Goal: Transaction & Acquisition: Purchase product/service

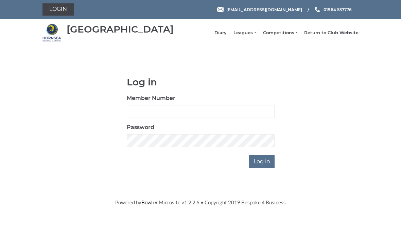
scroll to position [56, 0]
type input "0992"
click at [262, 166] on input "Log in" at bounding box center [261, 162] width 25 height 13
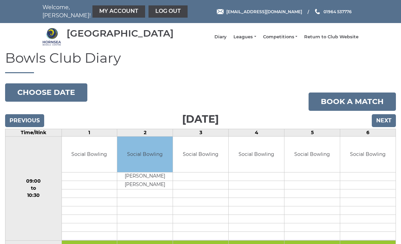
click at [97, 9] on link "My Account" at bounding box center [118, 11] width 53 height 12
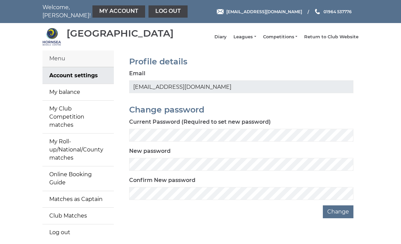
click at [81, 97] on link "My balance" at bounding box center [77, 92] width 71 height 16
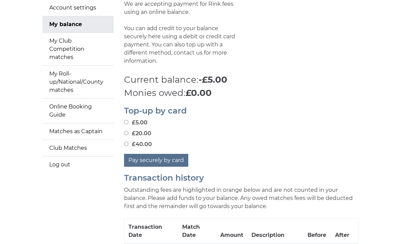
scroll to position [68, 0]
click at [128, 142] on input "£40.00" at bounding box center [126, 144] width 4 height 4
radio input "true"
click at [169, 156] on button "Pay securely by card" at bounding box center [156, 160] width 64 height 13
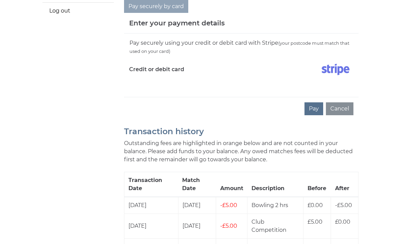
scroll to position [222, 0]
click at [313, 103] on button "Pay" at bounding box center [313, 108] width 19 height 13
